Goal: Information Seeking & Learning: Learn about a topic

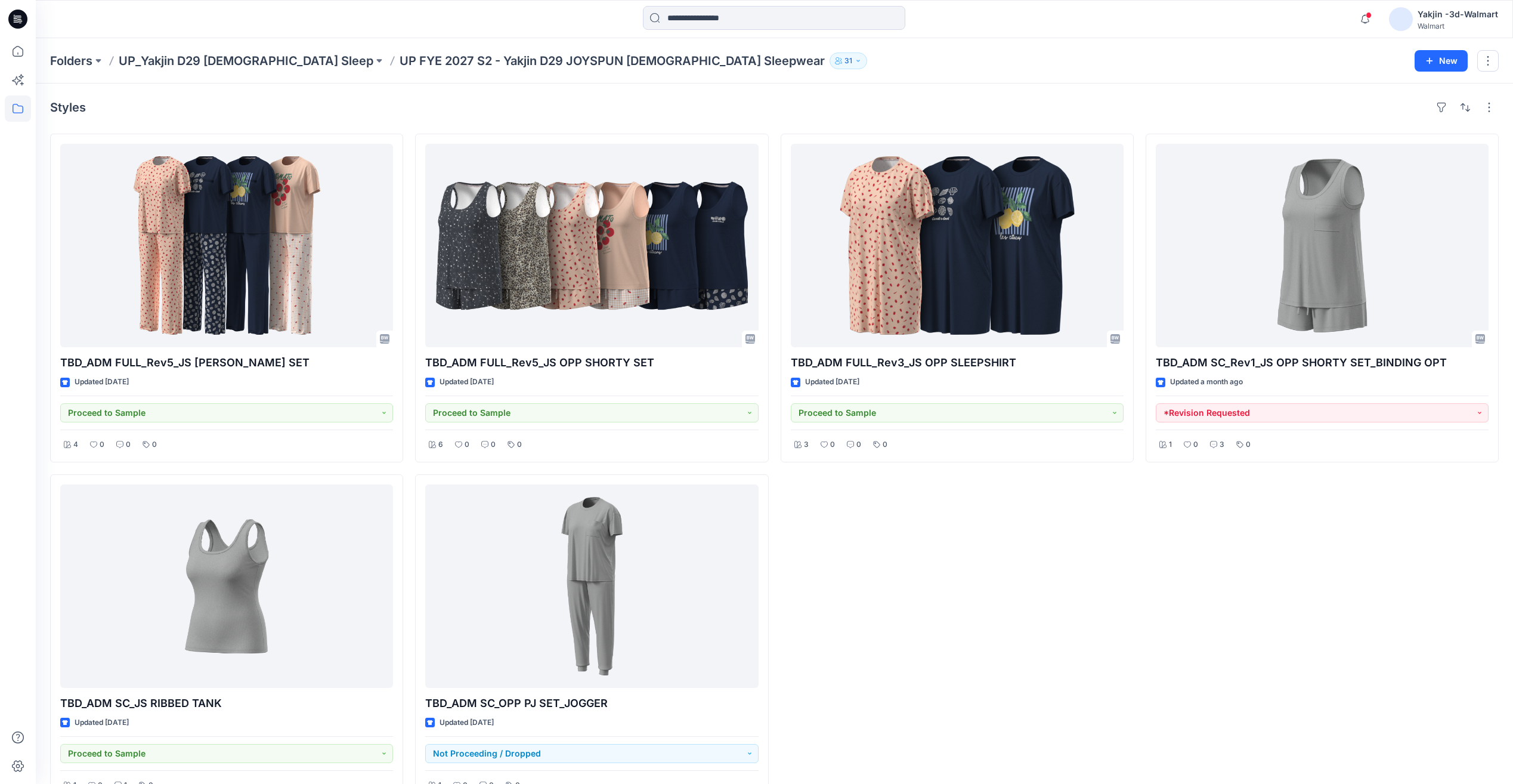
click at [1095, 613] on div "TBD_ADM FULL_Rev3_JS OPP SLEEPSHIRT Updated [DATE] Proceed to Sample 3 0 0 0" at bounding box center [957, 468] width 354 height 669
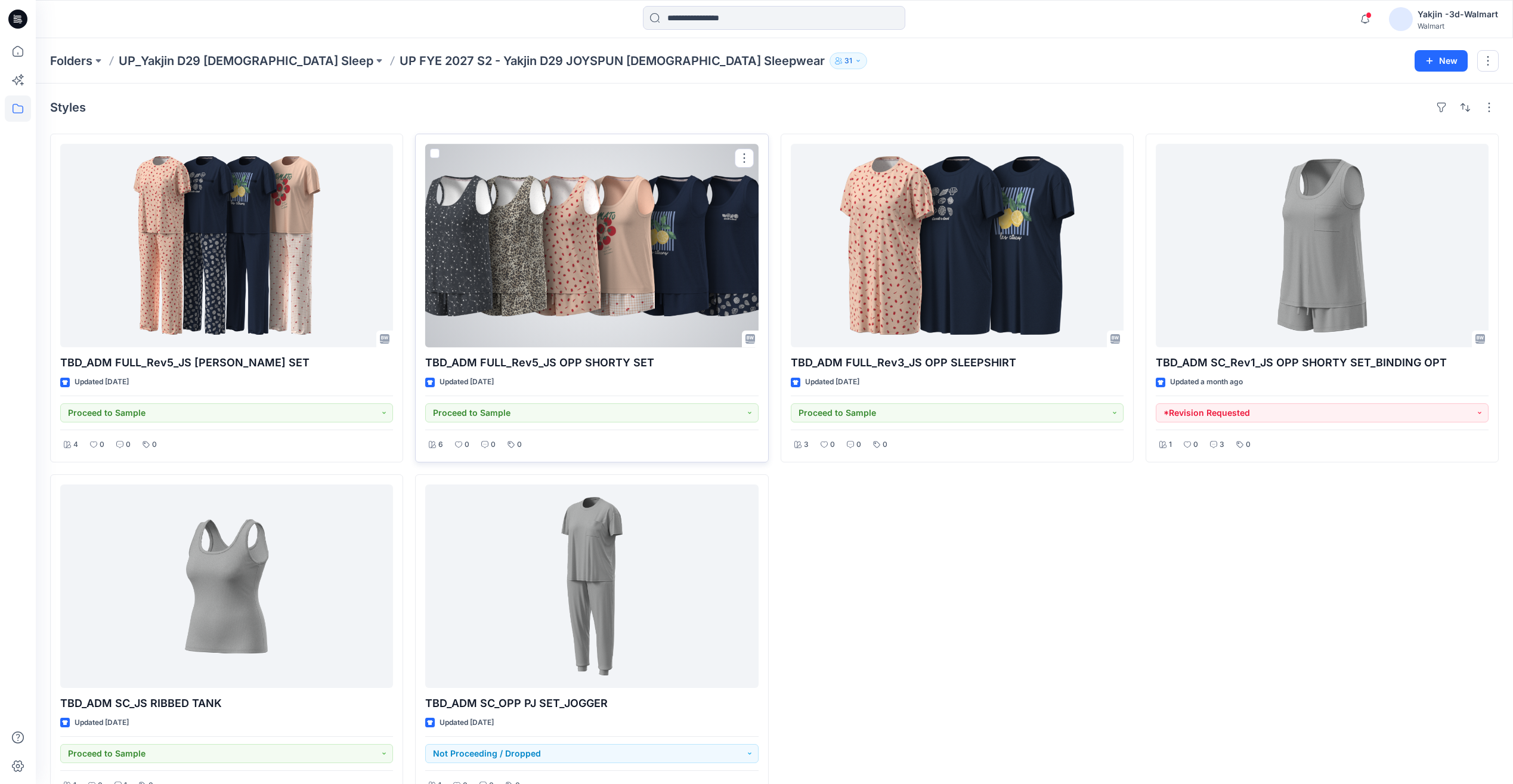
click at [611, 263] on div at bounding box center [591, 246] width 333 height 203
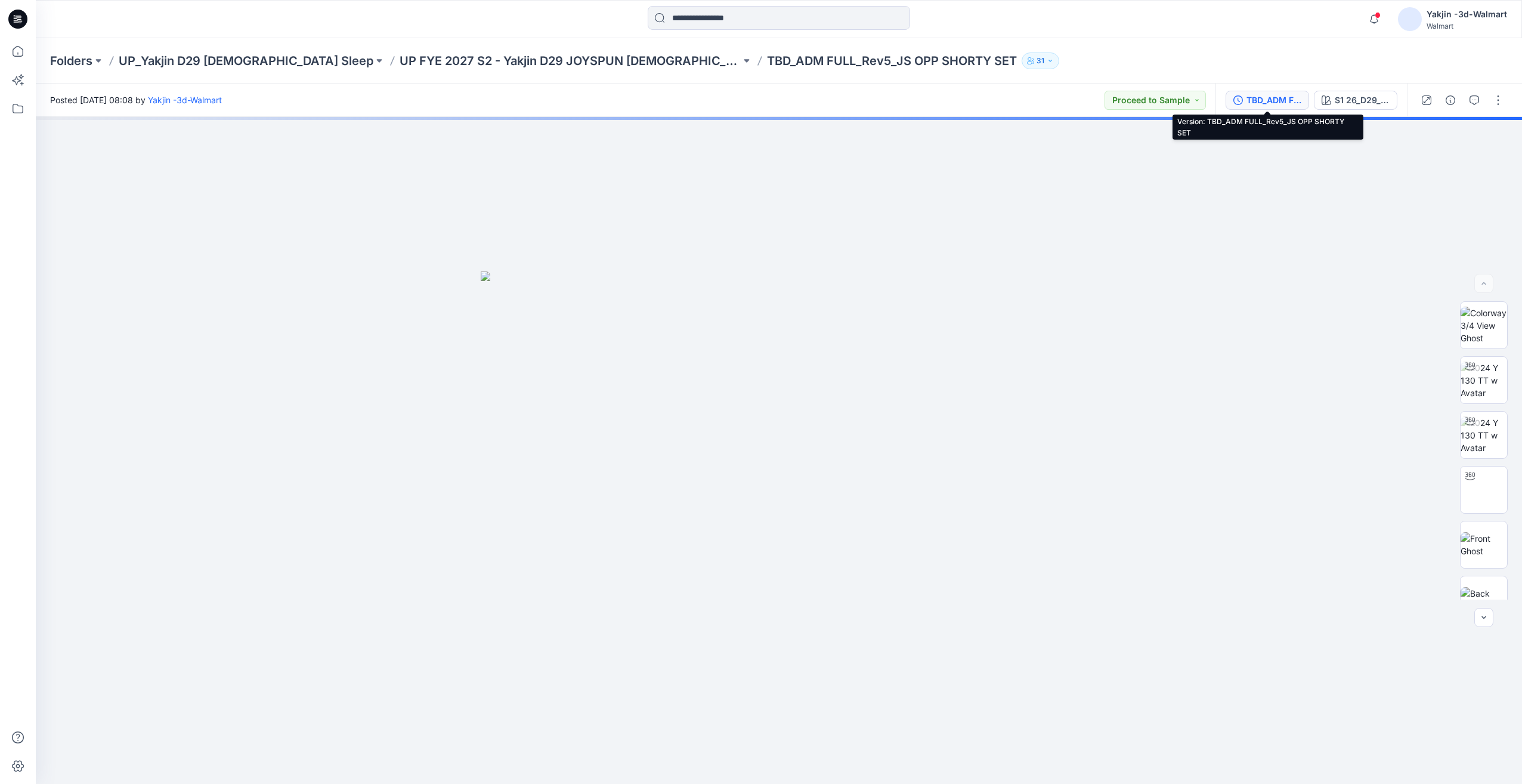
click at [1277, 101] on div "TBD_ADM FULL_Rev5_JS OPP SHORTY SET" at bounding box center [1274, 100] width 55 height 13
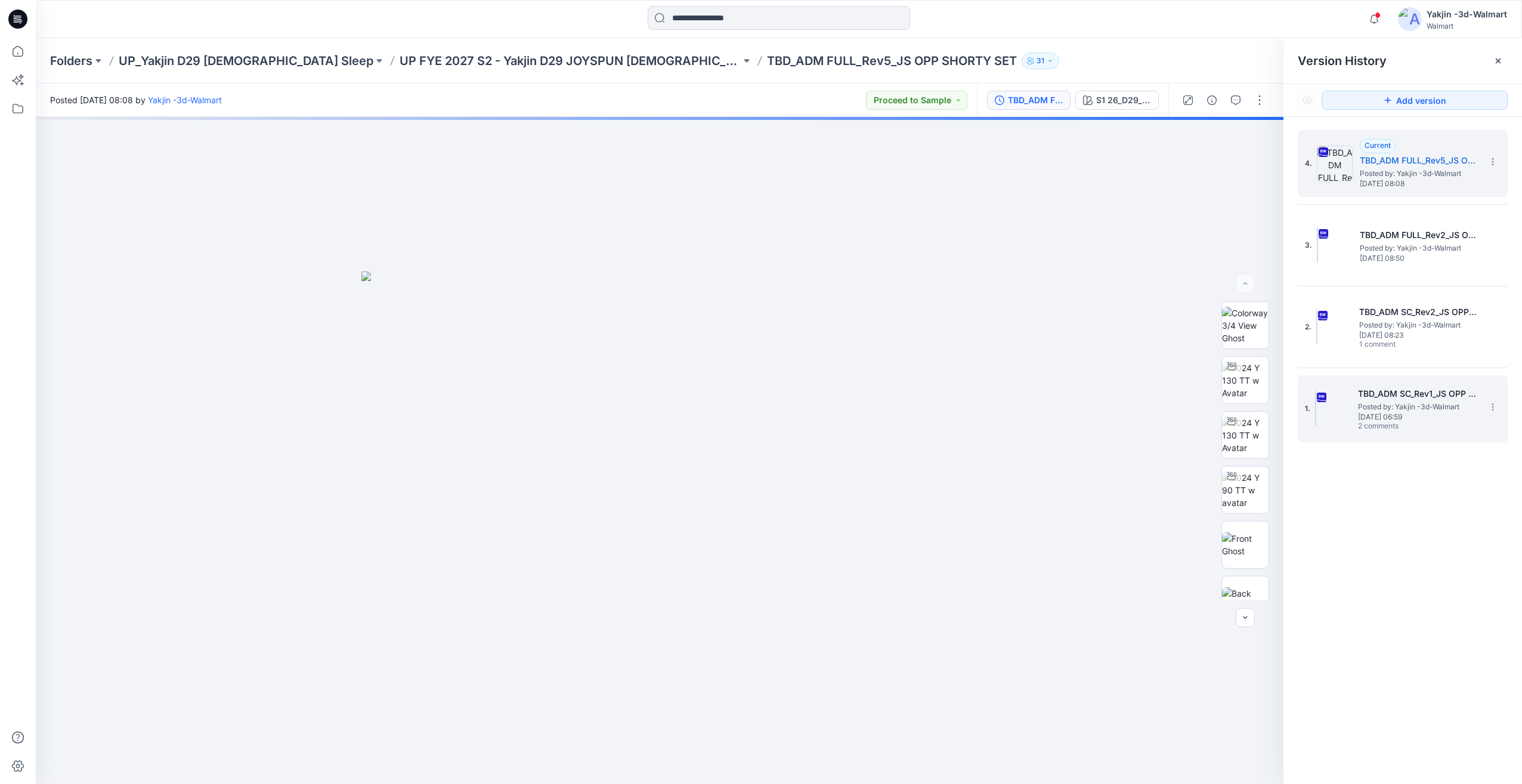
click at [1372, 422] on span "2 comments" at bounding box center [1400, 426] width 83 height 10
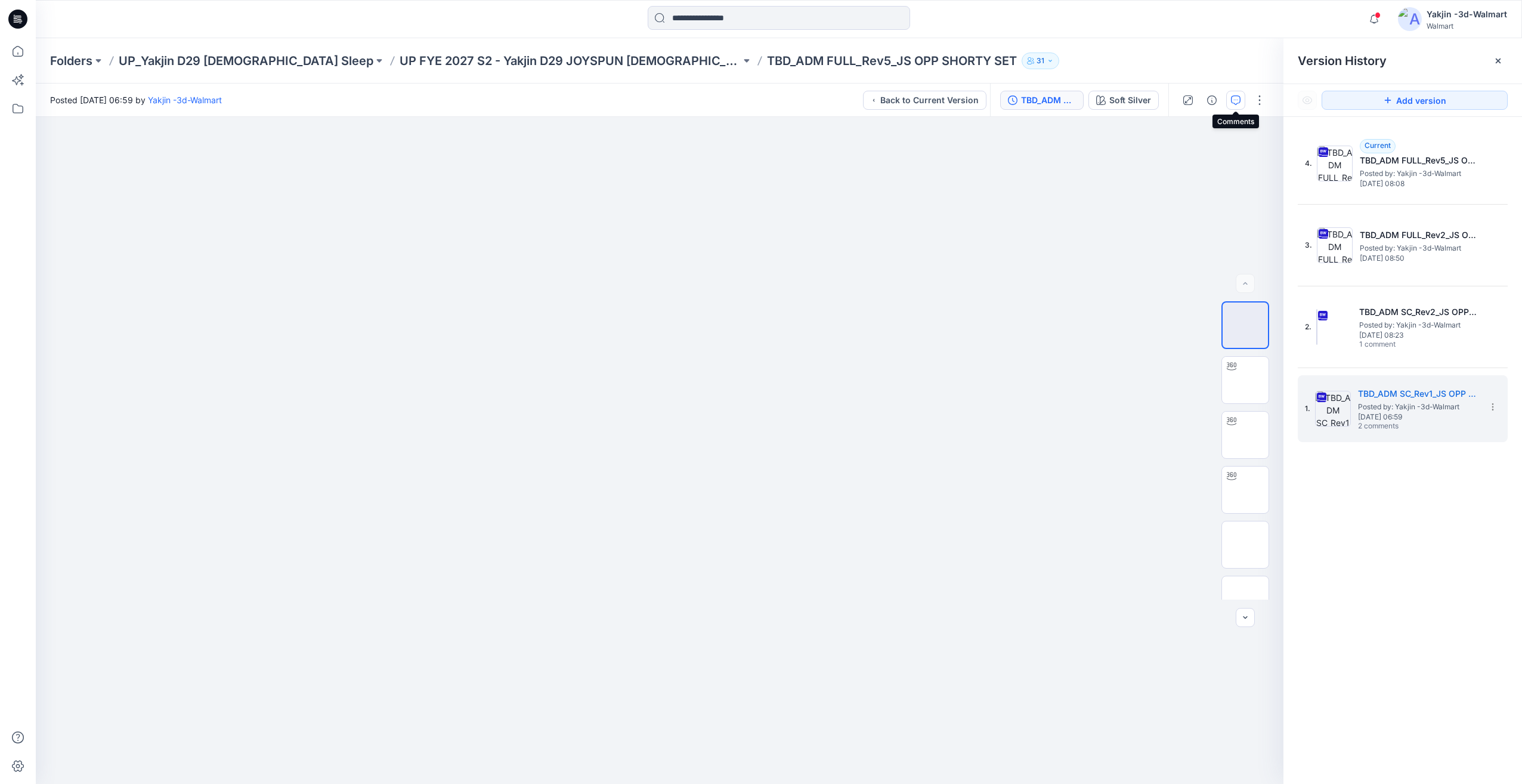
click at [1230, 108] on button "button" at bounding box center [1236, 100] width 19 height 19
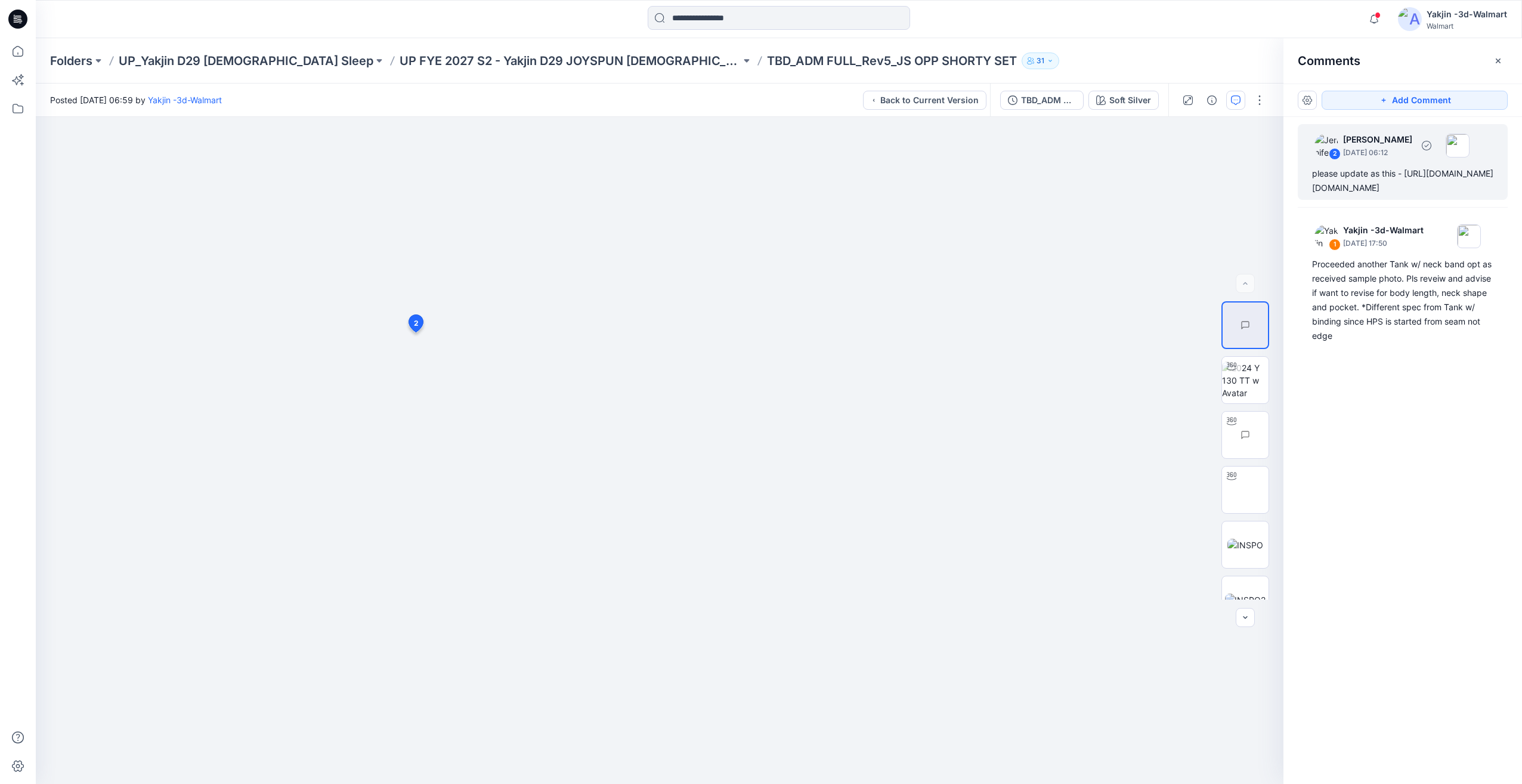
click at [1393, 195] on div "please update as this - [URL][DOMAIN_NAME][DOMAIN_NAME]" at bounding box center [1403, 181] width 181 height 29
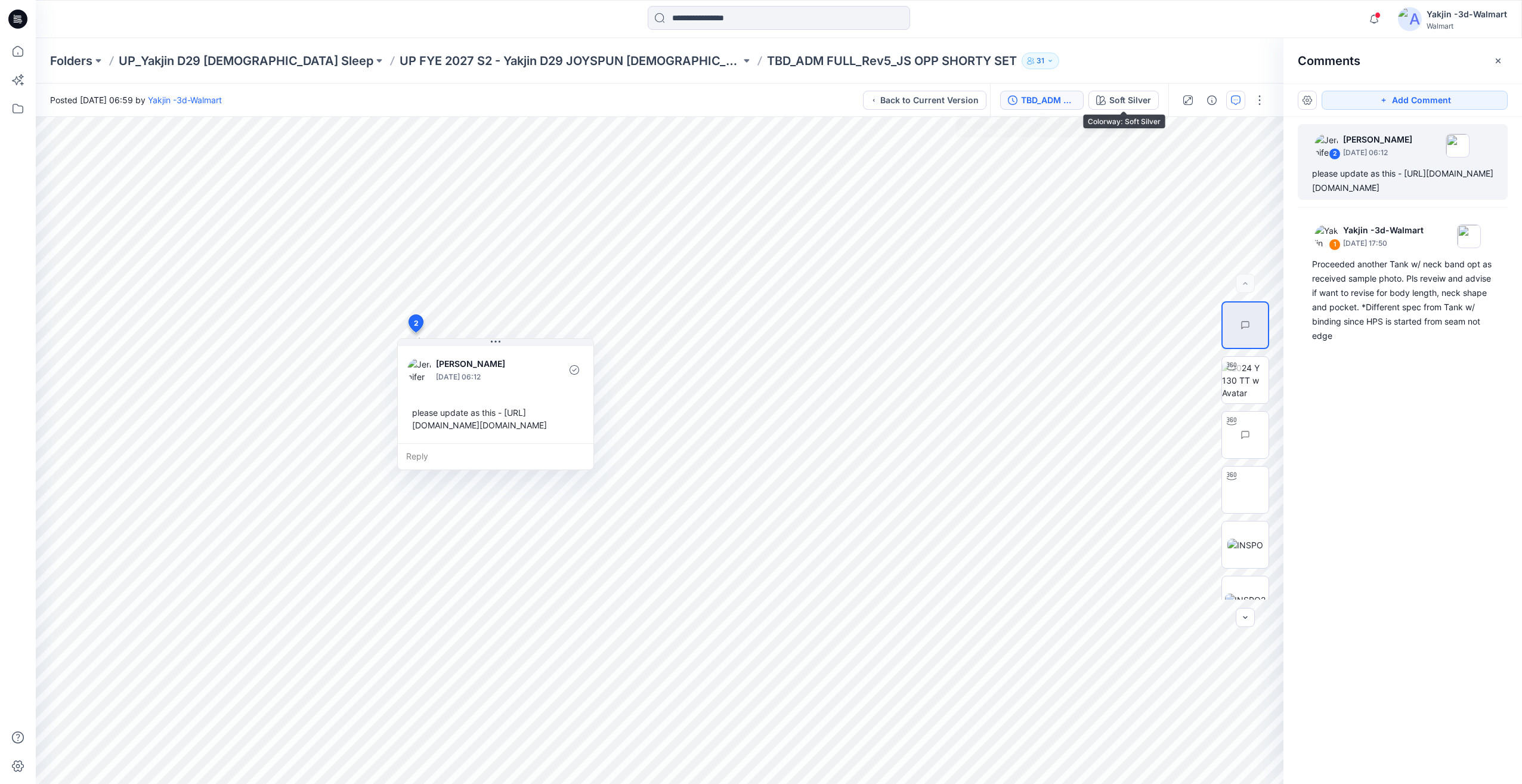
drag, startPoint x: 1050, startPoint y: 96, endPoint x: 1216, endPoint y: 192, distance: 191.8
click at [1051, 96] on div "TBD_ADM SC_Rev1_JS OPP SHORTY SET_BAND OPT" at bounding box center [1049, 100] width 55 height 13
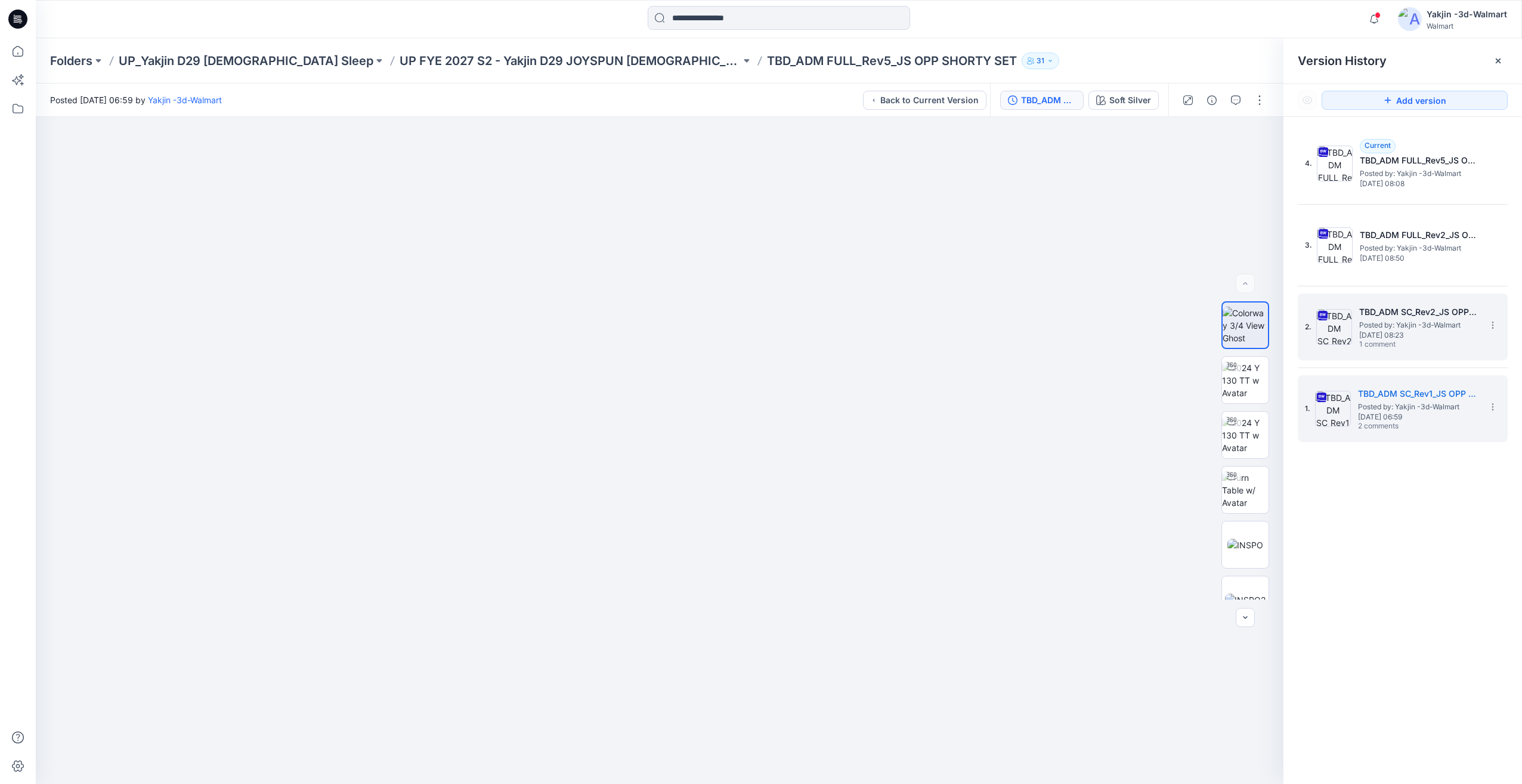
click at [1408, 331] on span "[DATE] 08:23" at bounding box center [1420, 334] width 120 height 8
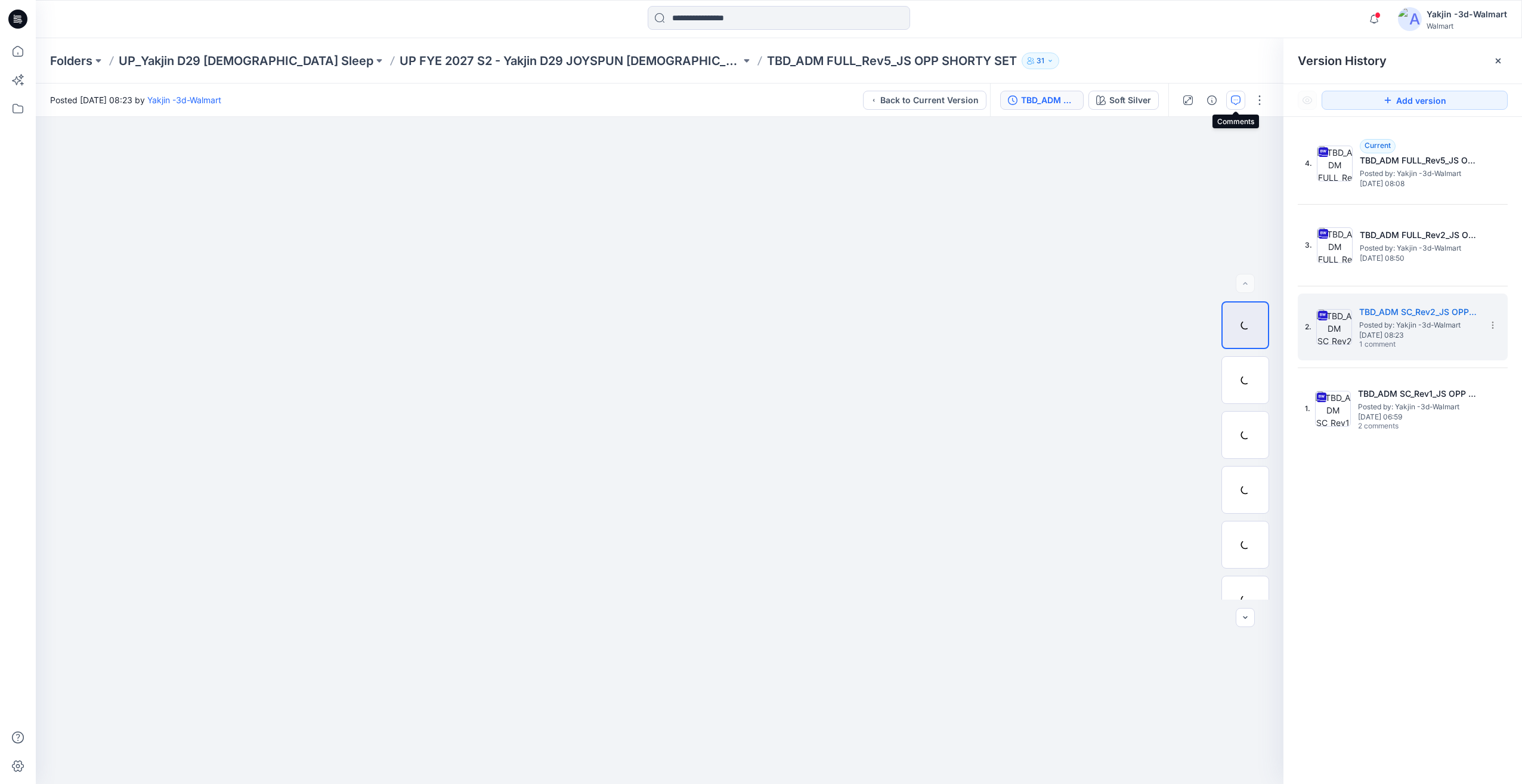
click at [1227, 106] on button "button" at bounding box center [1236, 100] width 19 height 19
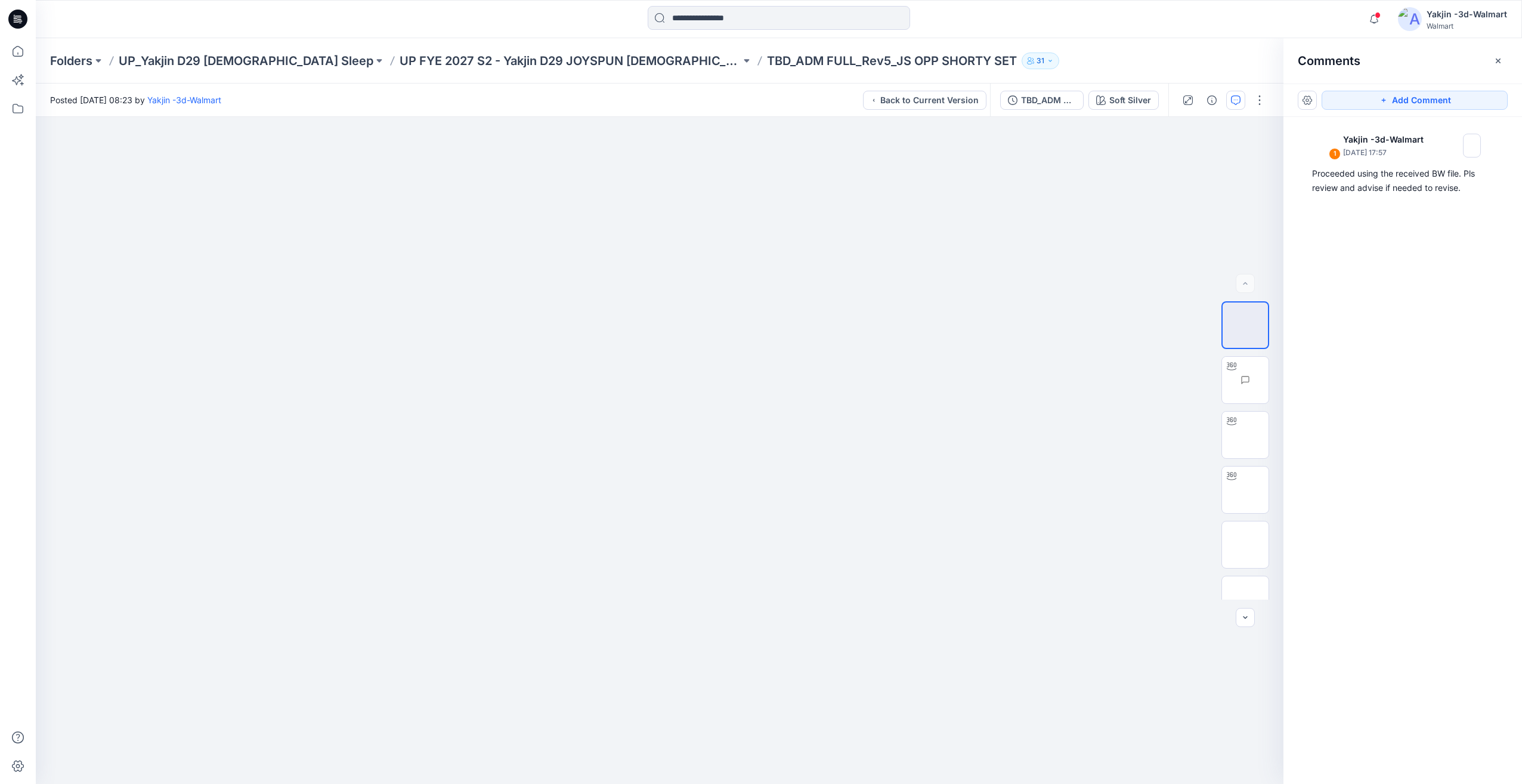
click at [1402, 213] on div "1 Yakjin -3d-Walmart [DATE] 17:57 Proceeded using the received BW file. Pls rev…" at bounding box center [1402, 428] width 238 height 623
click at [1401, 190] on div "Proceeded using the received BW file. Pls review and advise if needed to revise." at bounding box center [1403, 181] width 181 height 29
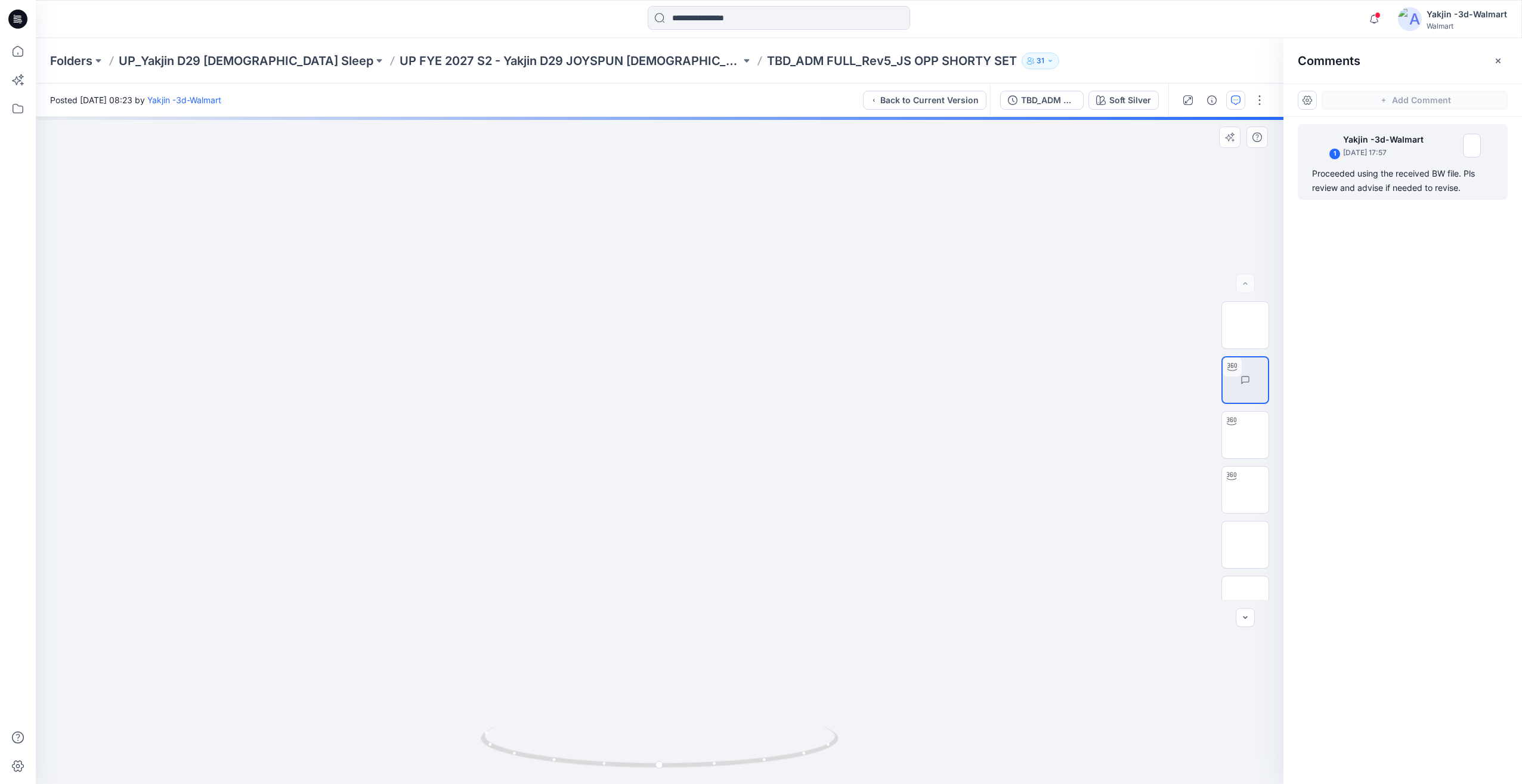
drag, startPoint x: 665, startPoint y: 750, endPoint x: 629, endPoint y: 751, distance: 36.0
click at [629, 751] on div "Soft Silver Loading... Material Properties Loading..." at bounding box center [659, 450] width 1248 height 667
drag, startPoint x: 771, startPoint y: 749, endPoint x: 681, endPoint y: 751, distance: 90.0
click at [694, 752] on div "Soft Silver Loading... Material Properties Loading..." at bounding box center [659, 450] width 1248 height 667
drag, startPoint x: 645, startPoint y: 744, endPoint x: 723, endPoint y: 735, distance: 78.5
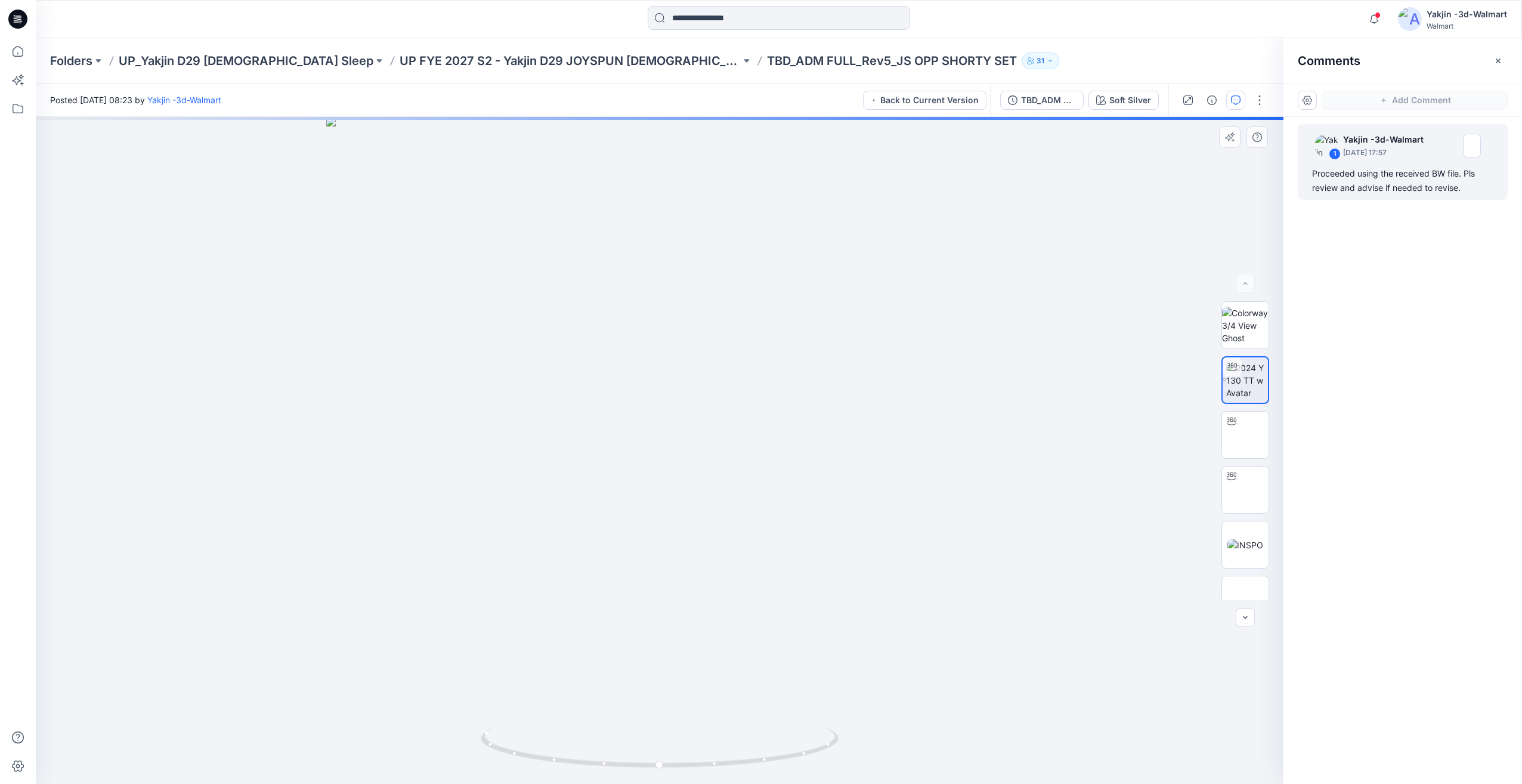
click at [723, 735] on div "Soft Silver Loading... Material Properties Loading..." at bounding box center [659, 450] width 1248 height 667
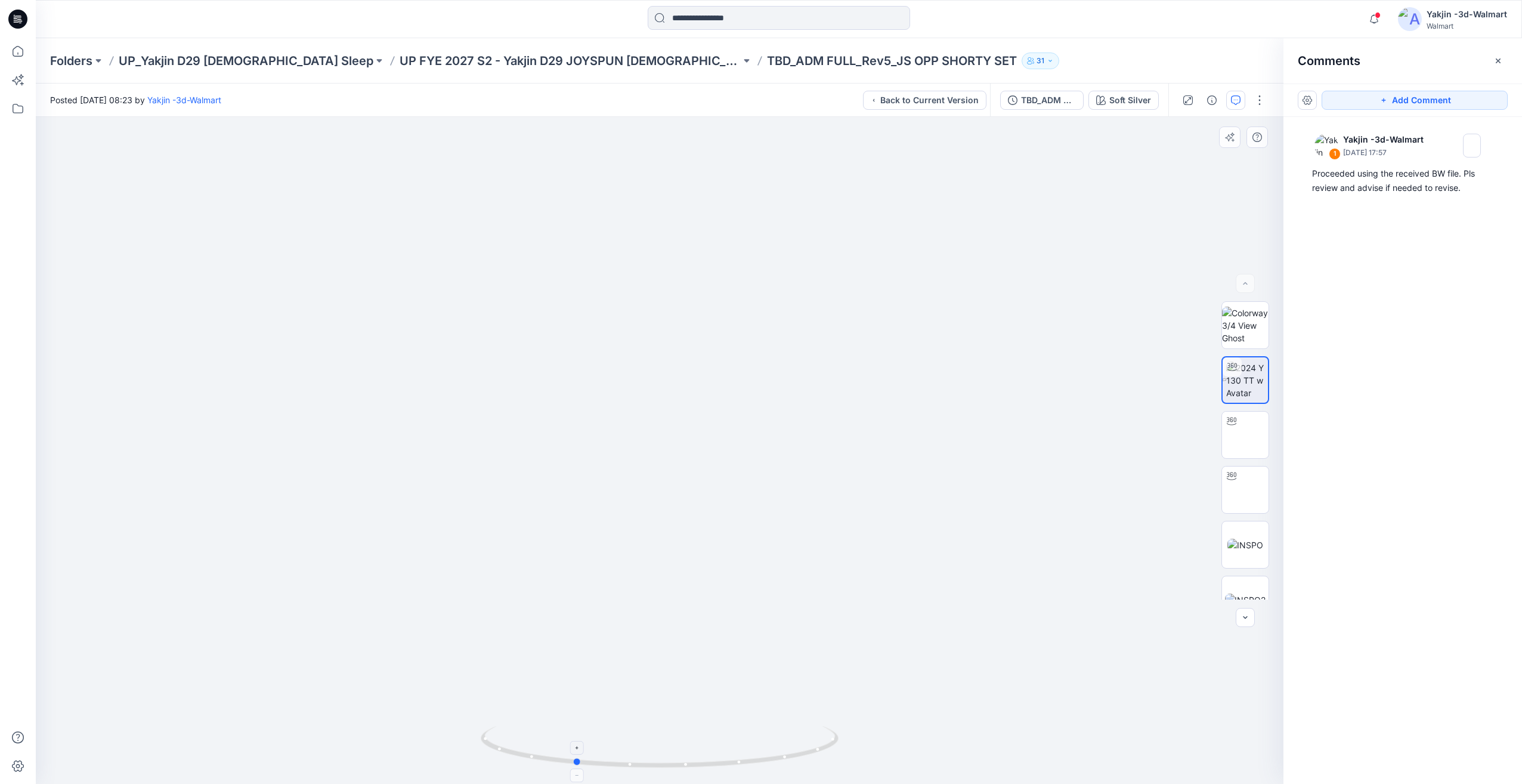
click at [703, 739] on icon at bounding box center [661, 748] width 361 height 44
drag, startPoint x: 646, startPoint y: 742, endPoint x: 848, endPoint y: 733, distance: 202.2
click at [848, 733] on div at bounding box center [659, 450] width 1248 height 667
click at [613, 752] on icon at bounding box center [661, 748] width 361 height 44
